Goal: Task Accomplishment & Management: Manage account settings

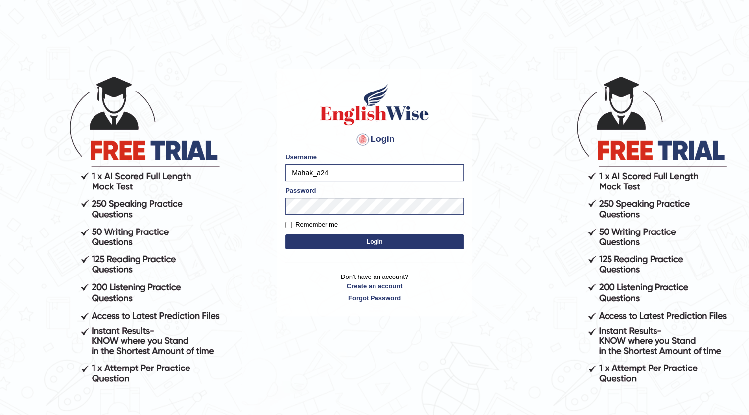
click at [348, 170] on input "Mahak_a24" at bounding box center [374, 172] width 178 height 17
type input "M"
type input "F"
type input "farihaafgha556"
click at [331, 203] on div "Password" at bounding box center [374, 200] width 178 height 29
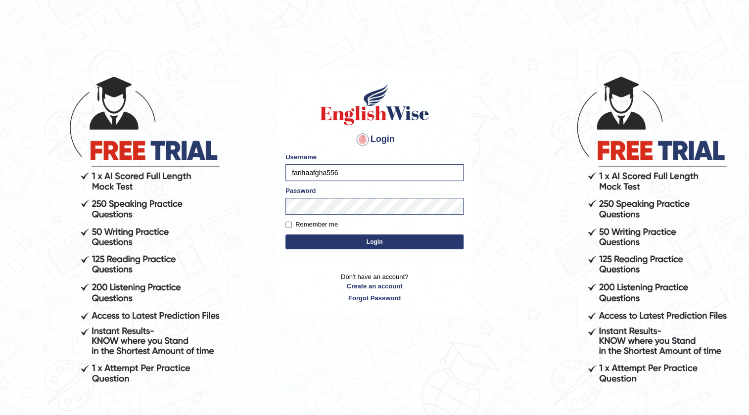
click at [516, 255] on body "Login Please fix the following errors: Username farihaafgha556 Password Remembe…" at bounding box center [374, 245] width 749 height 415
click at [404, 240] on button "Login" at bounding box center [374, 241] width 178 height 15
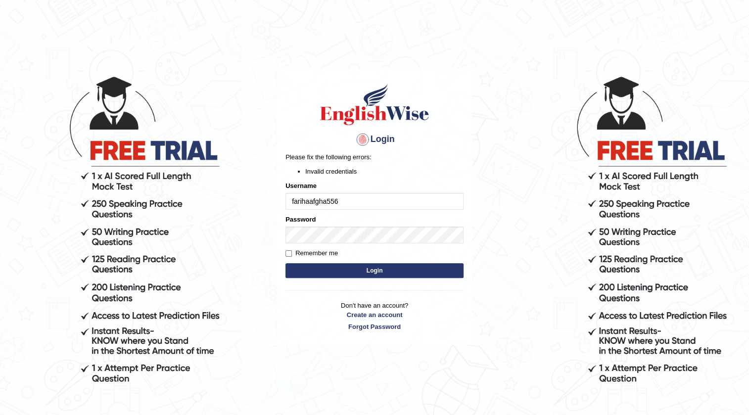
click at [489, 255] on body "Login Please fix the following errors: Invalid credentials Username farihaafgha…" at bounding box center [374, 245] width 749 height 415
click at [380, 270] on button "Login" at bounding box center [374, 270] width 178 height 15
click at [297, 272] on button "Login" at bounding box center [374, 270] width 178 height 15
click at [292, 272] on button "Login" at bounding box center [374, 270] width 178 height 15
click at [292, 272] on div "Login Please fix the following errors: Invalid credentials Username farihaafgha…" at bounding box center [374, 207] width 195 height 276
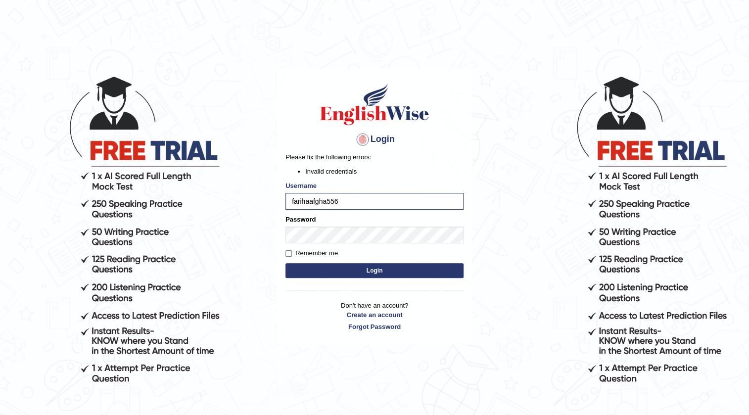
click at [483, 281] on body "Login Please fix the following errors: Invalid credentials Username farihaafgha…" at bounding box center [374, 245] width 749 height 415
click at [415, 270] on button "Login" at bounding box center [374, 270] width 178 height 15
click at [496, 264] on body "Login Please fix the following errors: Invalid credentials Username farihaafgha…" at bounding box center [374, 245] width 749 height 415
click at [378, 267] on button "Login" at bounding box center [374, 270] width 178 height 15
click at [378, 267] on div "Login Please fix the following errors: Invalid credentials Username farihaafgha…" at bounding box center [374, 207] width 195 height 276
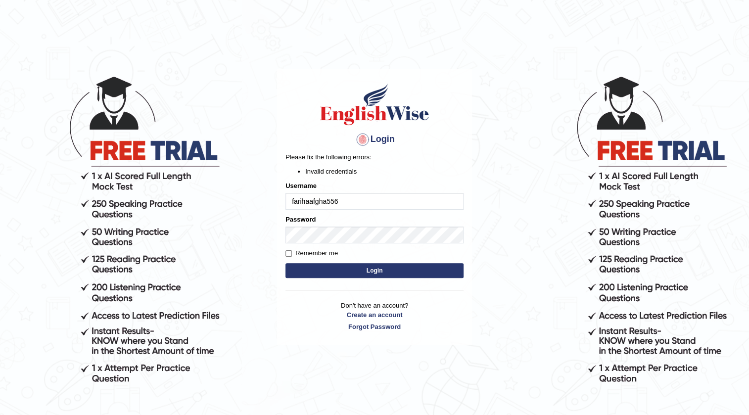
click at [308, 246] on form "Please fix the following errors: Invalid credentials Username farihaafgha556 Pa…" at bounding box center [374, 216] width 178 height 128
click at [371, 327] on link "Forgot Password" at bounding box center [374, 326] width 178 height 9
